Goal: Book appointment/travel/reservation

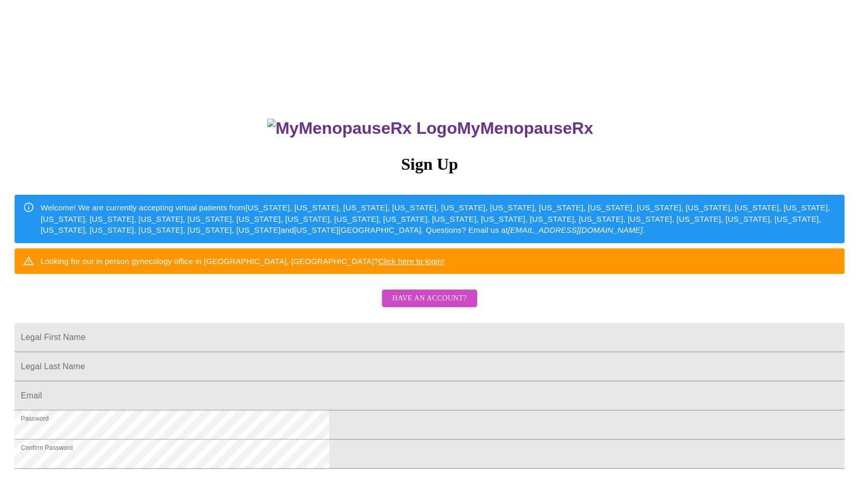
click at [449, 305] on span "Have an account?" at bounding box center [429, 298] width 74 height 13
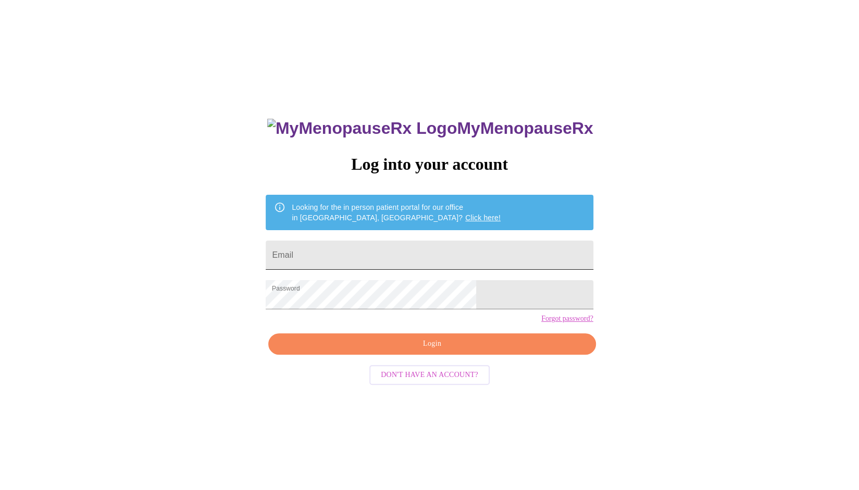
click at [411, 252] on input "Email" at bounding box center [429, 255] width 327 height 29
type input "[EMAIL_ADDRESS][DOMAIN_NAME]"
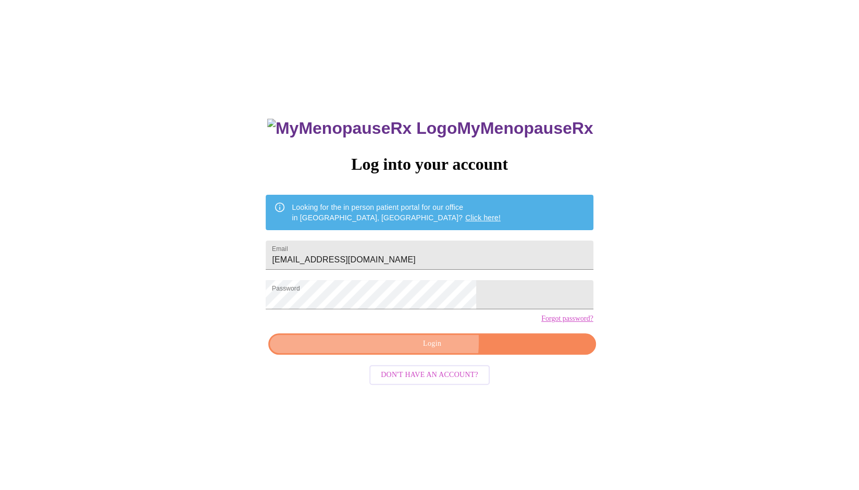
click at [396, 350] on span "Login" at bounding box center [431, 343] width 303 height 13
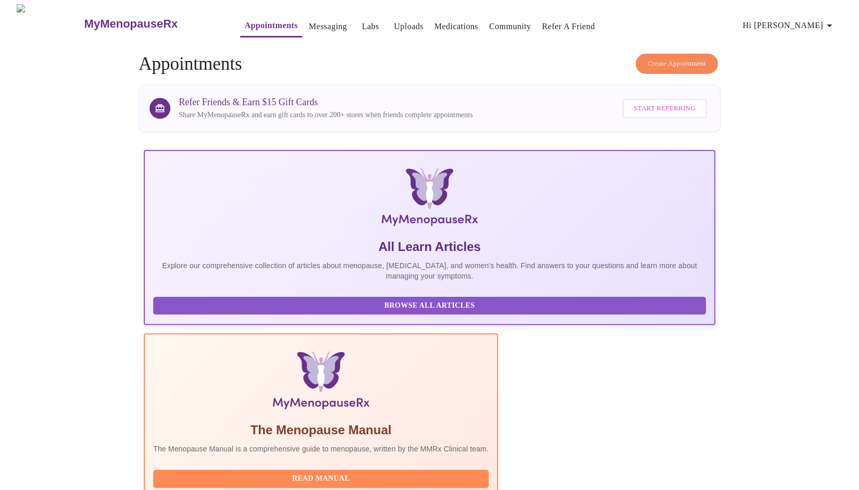
click at [309, 22] on link "Messaging" at bounding box center [328, 26] width 38 height 15
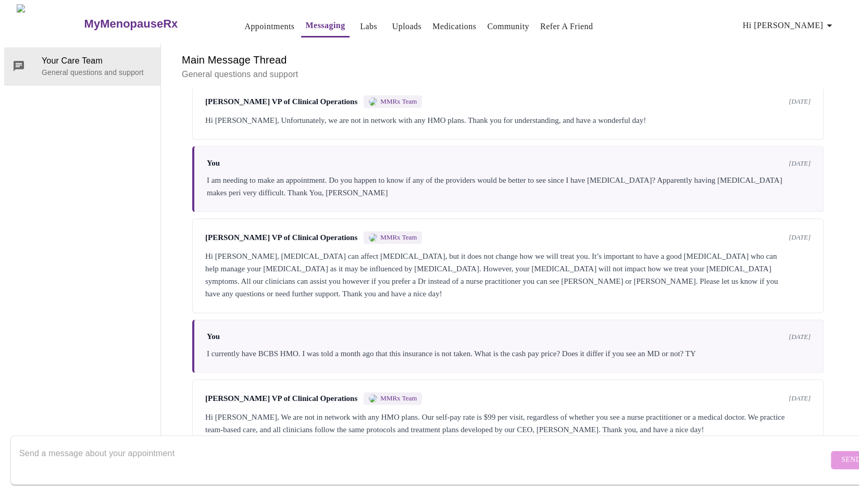
scroll to position [3560, 0]
click at [184, 447] on textarea "Send a message about your appointment" at bounding box center [423, 459] width 809 height 33
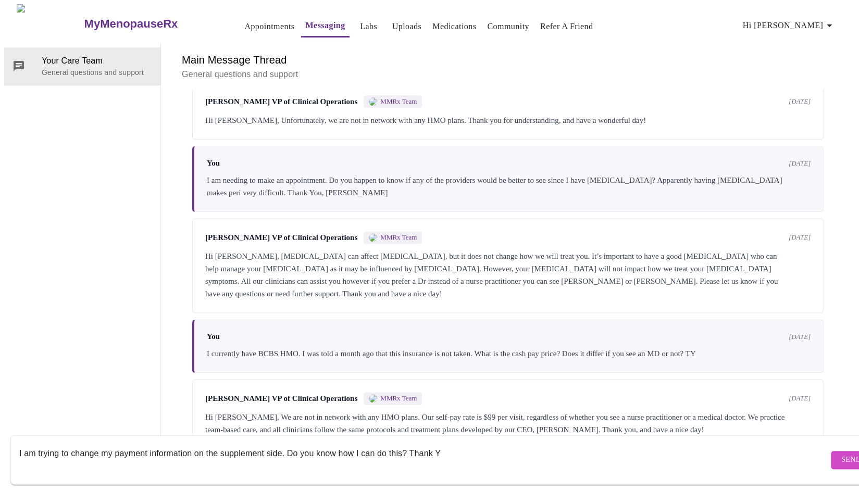
type textarea "I am trying to change my payment information on the supplement side. Do you kno…"
click at [841, 454] on span "Send" at bounding box center [851, 460] width 20 height 13
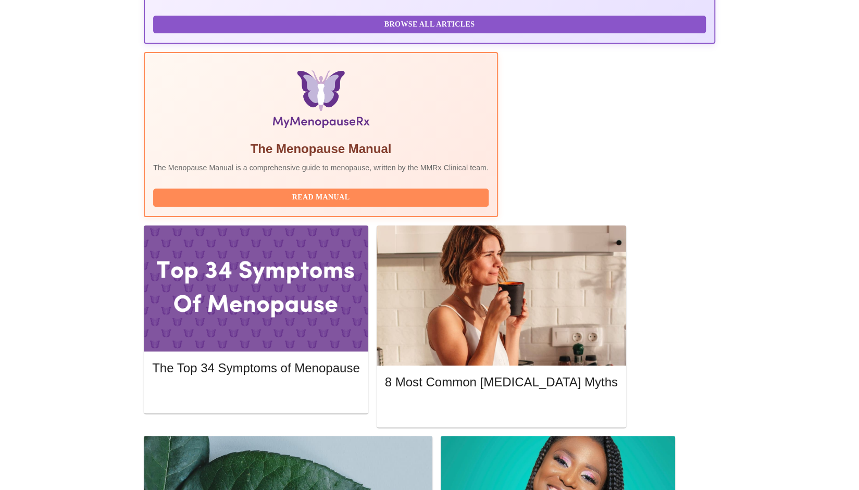
scroll to position [287, 0]
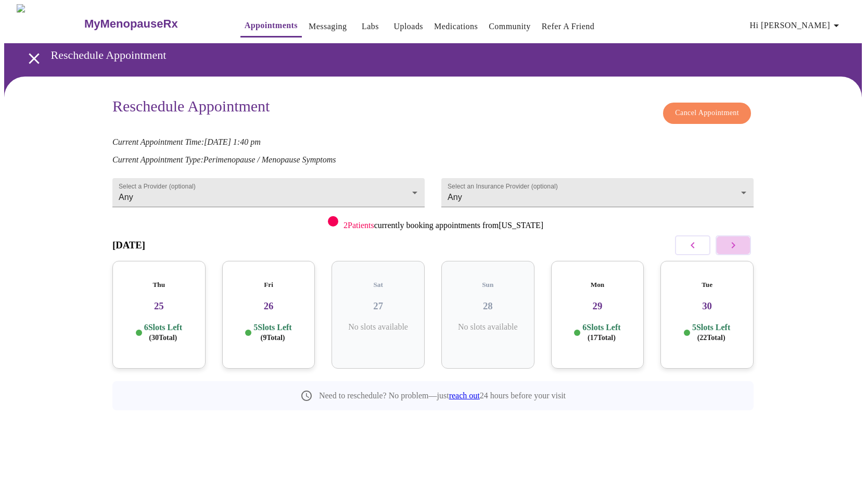
click at [735, 241] on icon "button" at bounding box center [733, 245] width 12 height 12
click at [355, 183] on body "MyMenopauseRx Appointments Messaging Labs Uploads Medications Community Refer a…" at bounding box center [433, 230] width 858 height 453
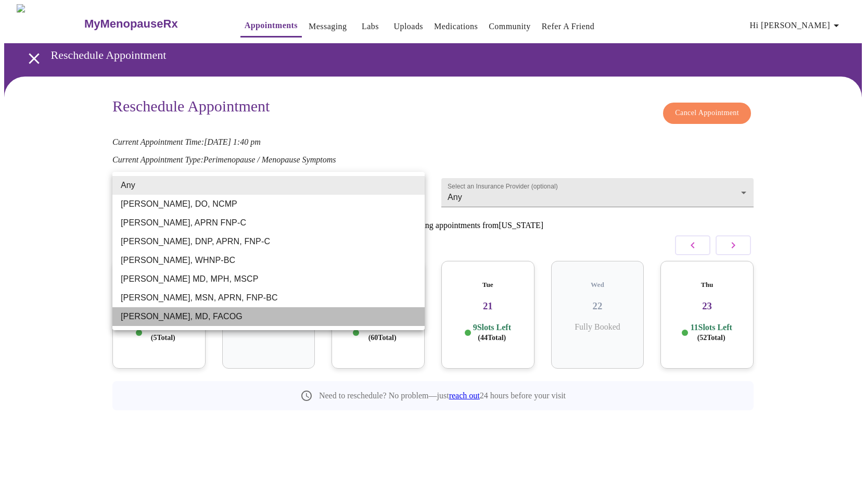
click at [230, 324] on li "[PERSON_NAME], MD, FACOG" at bounding box center [268, 316] width 312 height 19
type input "[PERSON_NAME], MD, FACOG"
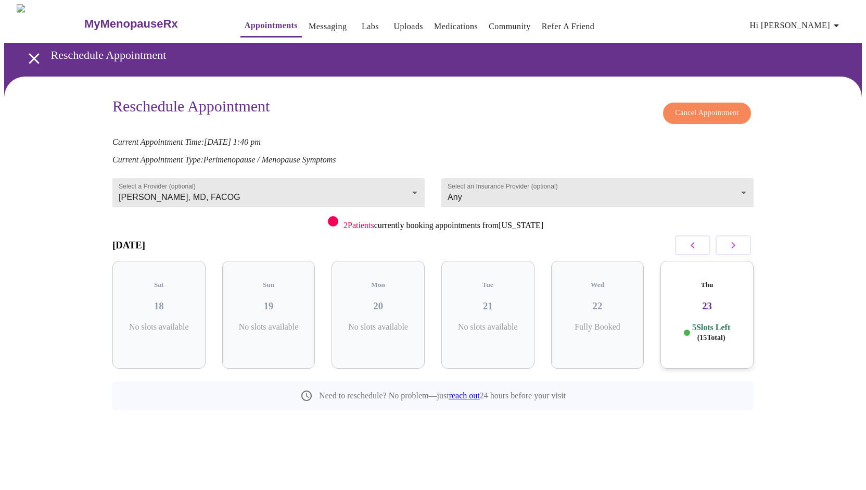
click at [713, 322] on p "5 Slots Left ( 15 Total)" at bounding box center [712, 332] width 38 height 20
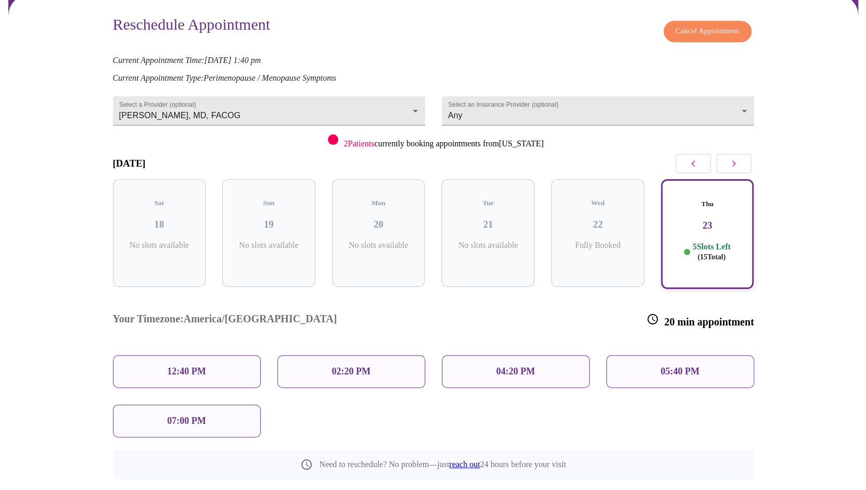
scroll to position [82, 0]
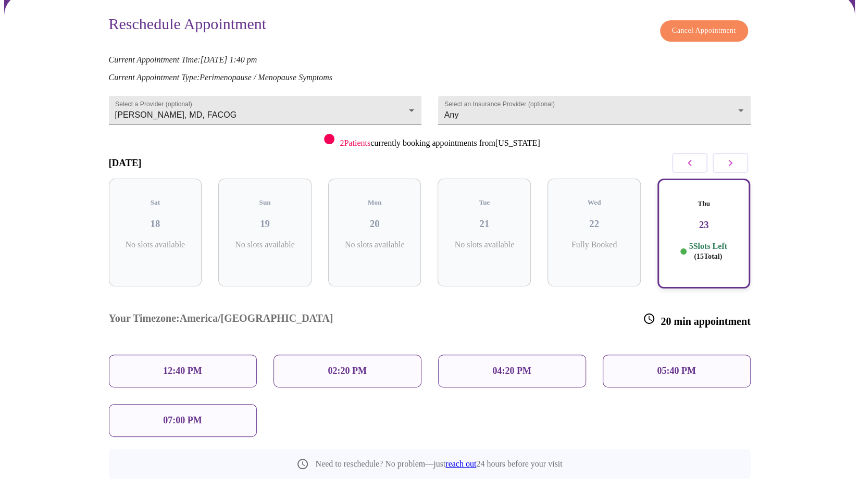
click at [728, 161] on icon "button" at bounding box center [730, 163] width 12 height 12
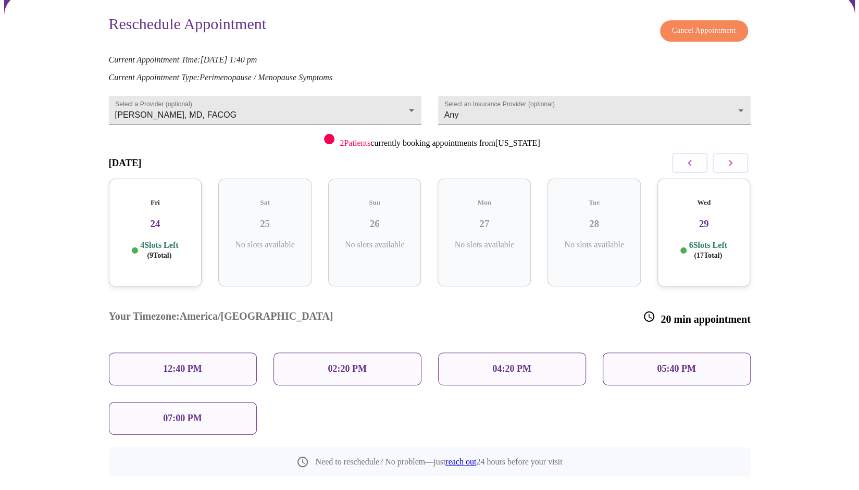
click at [692, 160] on icon "button" at bounding box center [689, 163] width 12 height 12
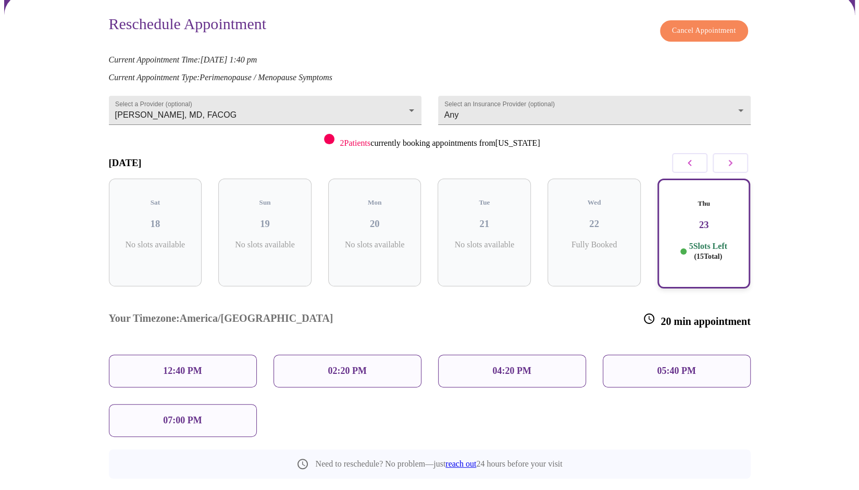
click at [222, 355] on div "12:40 PM" at bounding box center [183, 371] width 148 height 33
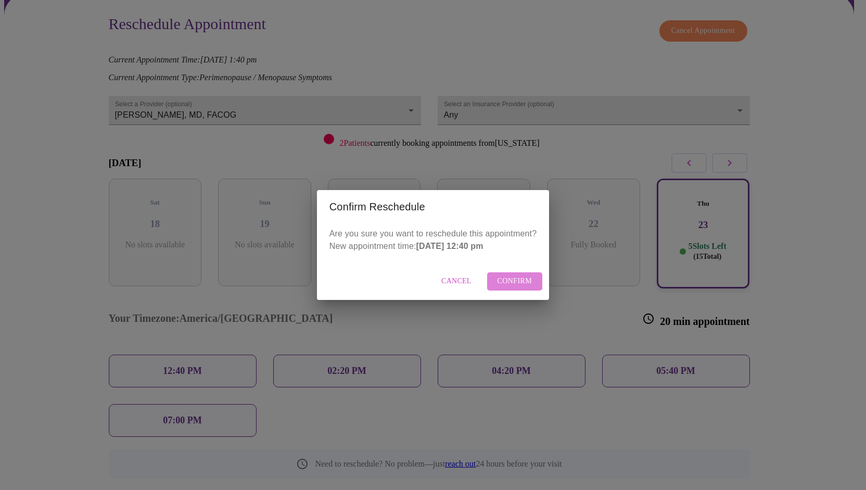
click at [498, 280] on span "Confirm" at bounding box center [515, 281] width 35 height 13
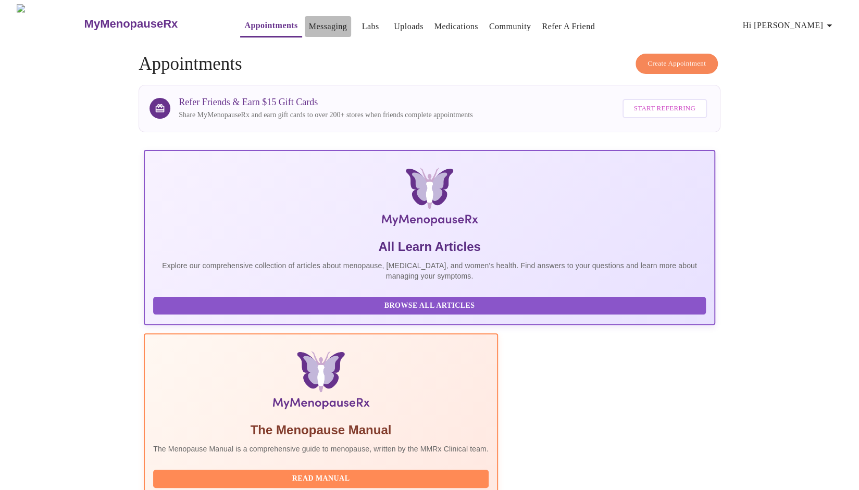
click at [309, 22] on link "Messaging" at bounding box center [328, 26] width 38 height 15
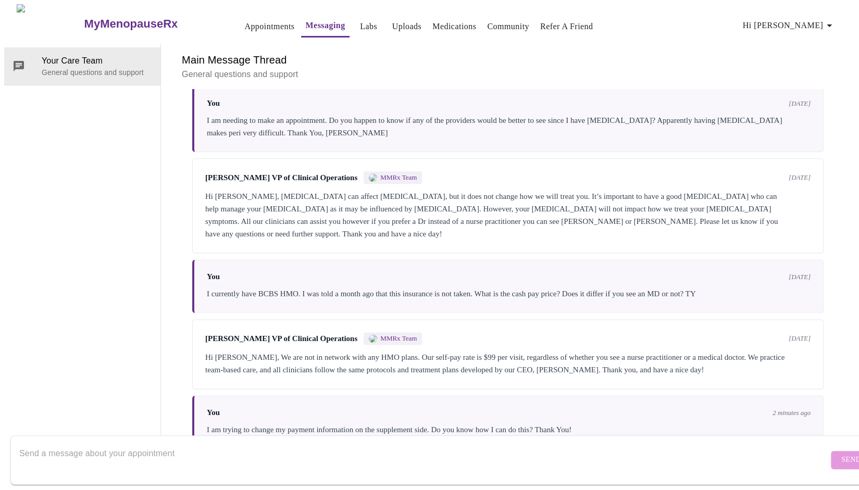
scroll to position [3560, 0]
